Goal: Check status

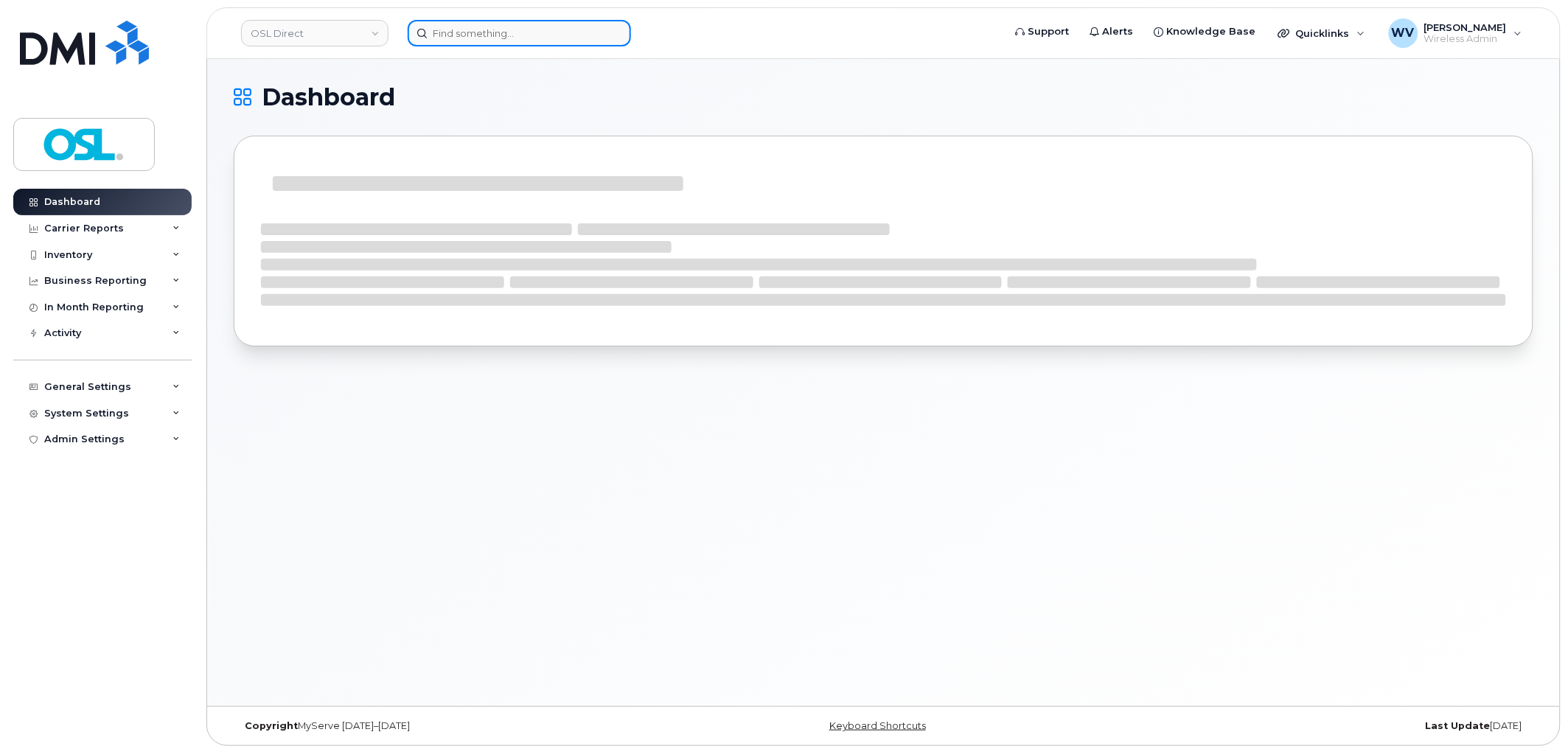
click at [527, 27] on input at bounding box center [519, 33] width 223 height 27
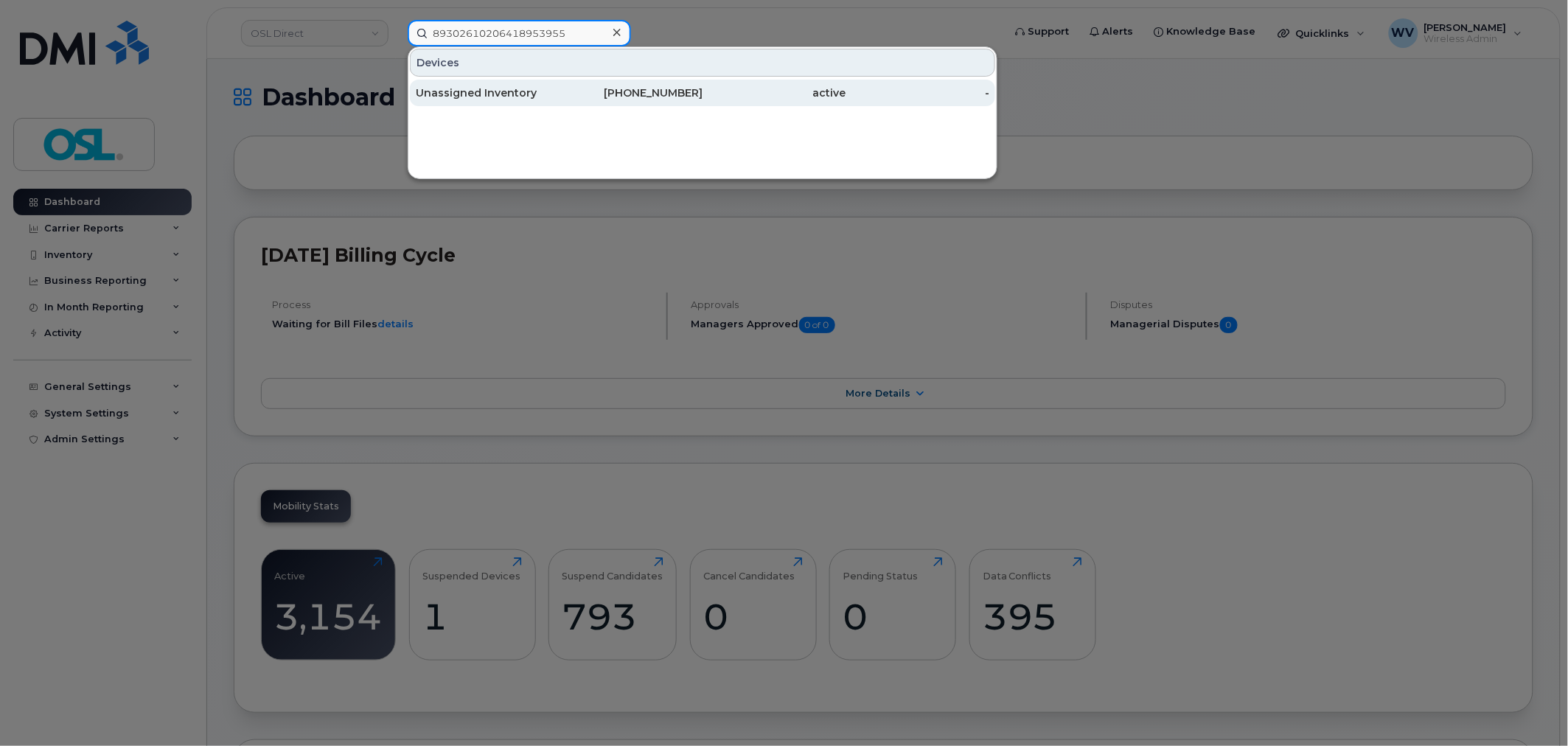
type input "89302610206418953955"
click at [765, 84] on div "active" at bounding box center [775, 93] width 143 height 27
